Goal: Share content

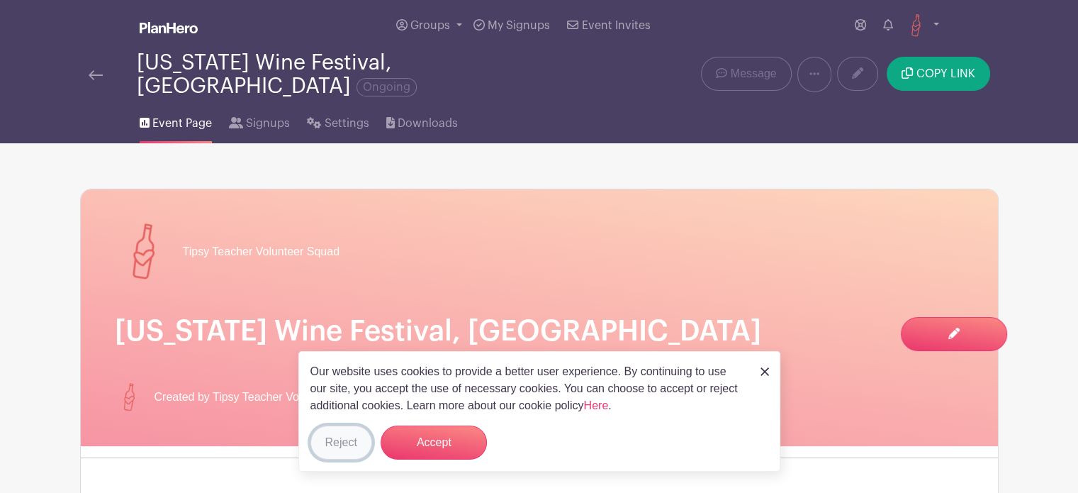
click at [340, 444] on button "Reject" at bounding box center [341, 442] width 62 height 34
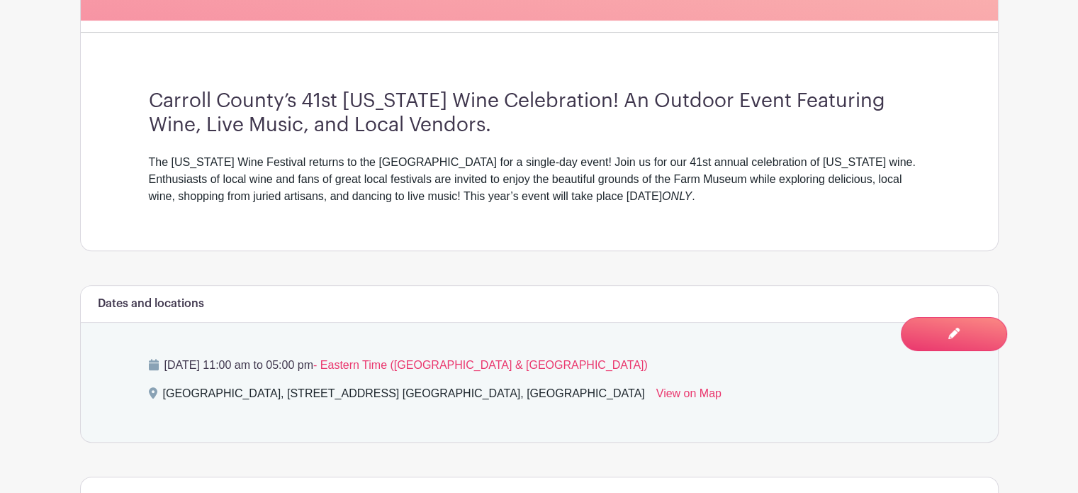
scroll to position [457, 0]
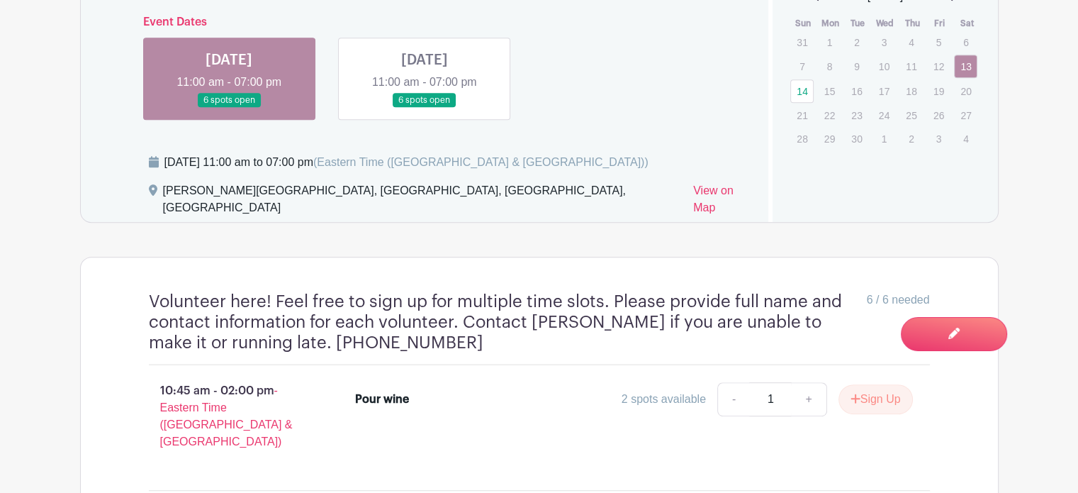
scroll to position [666, 0]
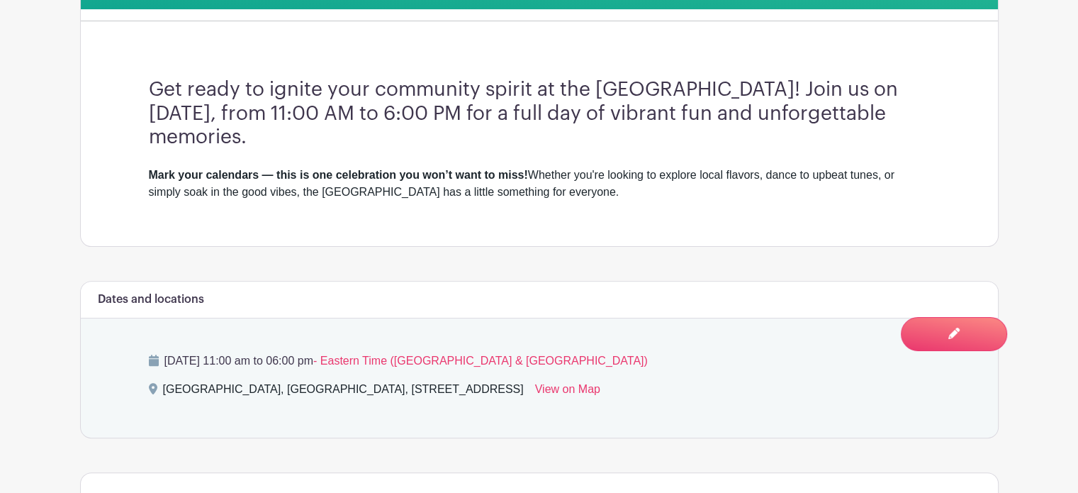
scroll to position [465, 0]
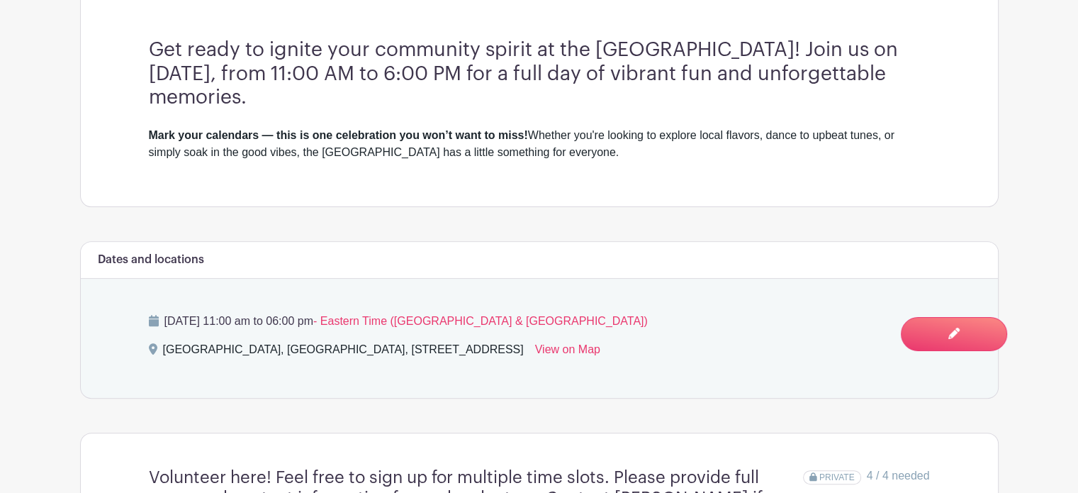
drag, startPoint x: 162, startPoint y: 354, endPoint x: 678, endPoint y: 351, distance: 515.3
click at [524, 351] on div "[GEOGRAPHIC_DATA], [GEOGRAPHIC_DATA], [STREET_ADDRESS]" at bounding box center [343, 352] width 361 height 23
copy div "[GEOGRAPHIC_DATA], [GEOGRAPHIC_DATA], [STREET_ADDRESS]"
click at [324, 288] on div "[DATE] 11:00 am to 06:00 pm - Eastern Time ([GEOGRAPHIC_DATA] & [GEOGRAPHIC_DAT…" at bounding box center [539, 338] width 849 height 119
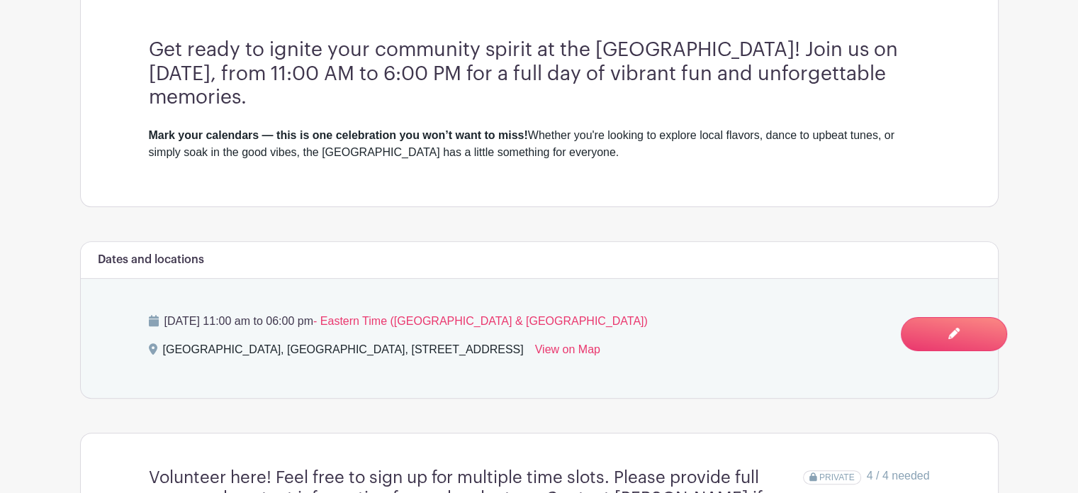
drag, startPoint x: 335, startPoint y: 320, endPoint x: 443, endPoint y: 320, distance: 107.7
click at [443, 320] on p "[DATE] 11:00 am to 06:00 pm - Eastern Time ([GEOGRAPHIC_DATA] & [GEOGRAPHIC_DAT…" at bounding box center [539, 321] width 781 height 17
copy p "11:00 am to 06:00 pm"
click at [422, 262] on div "Dates and locations" at bounding box center [539, 260] width 917 height 37
drag, startPoint x: 219, startPoint y: 320, endPoint x: 288, endPoint y: 320, distance: 69.5
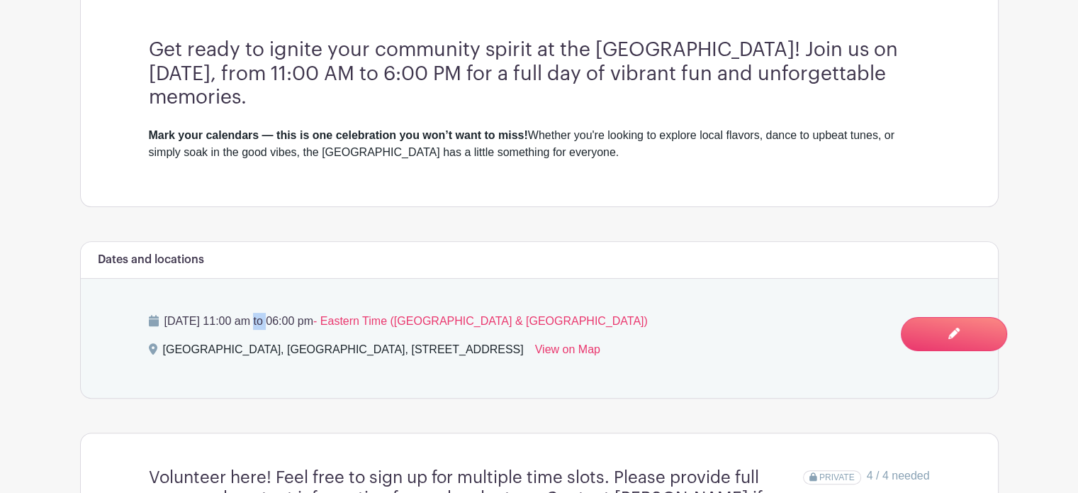
click at [288, 320] on p "[DATE] 11:00 am to 06:00 pm - Eastern Time ([GEOGRAPHIC_DATA] & [GEOGRAPHIC_DAT…" at bounding box center [539, 321] width 781 height 17
copy p "[DATE]"
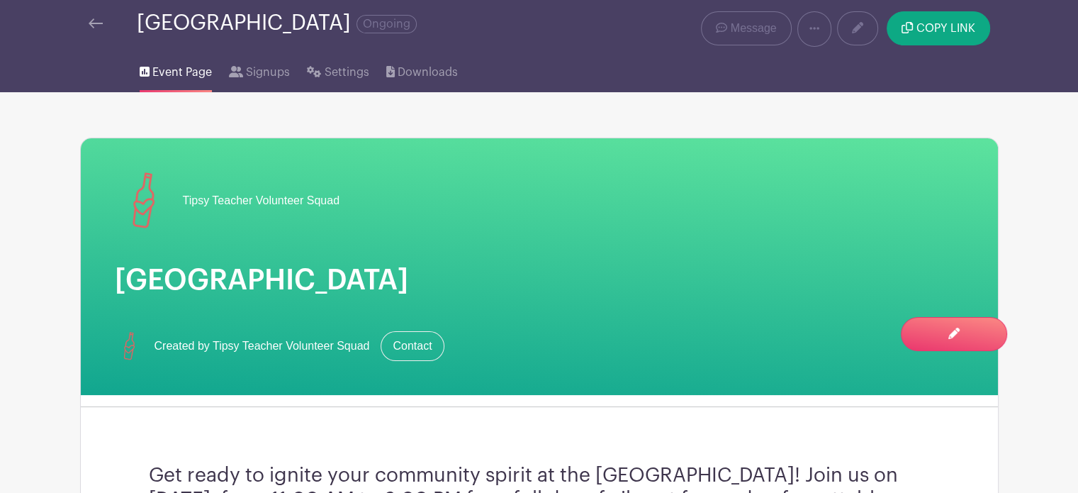
scroll to position [0, 0]
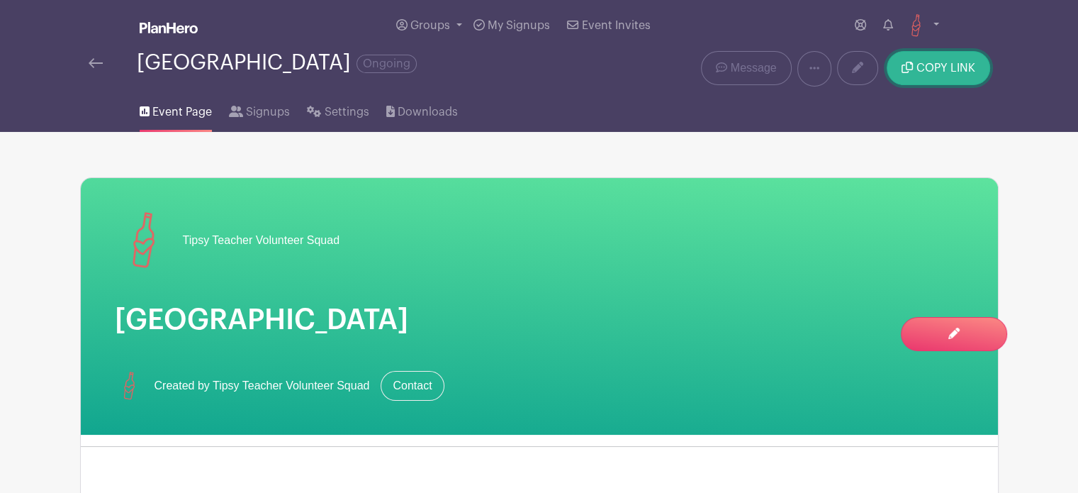
click at [955, 67] on span "COPY LINK" at bounding box center [945, 67] width 59 height 11
